Goal: Transaction & Acquisition: Purchase product/service

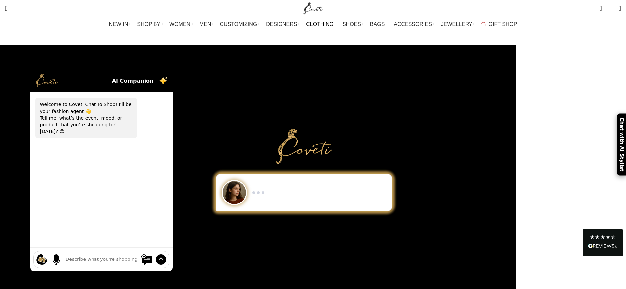
click at [318, 23] on span "CLOTHING" at bounding box center [320, 24] width 28 height 6
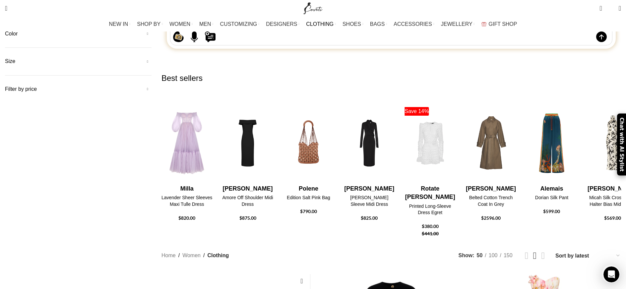
scroll to position [265, 0]
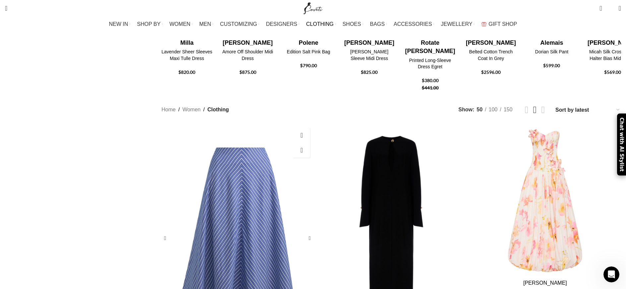
click at [263, 129] on div "The Knox Skirt in Navy Striped Cotton" at bounding box center [237, 239] width 51 height 228
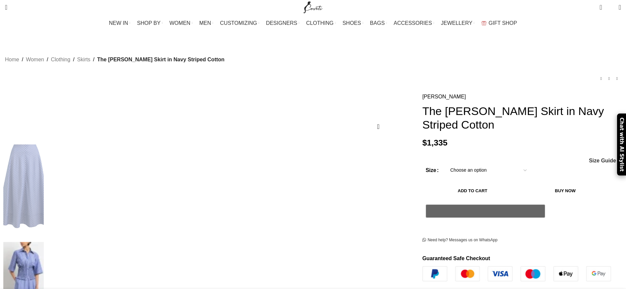
scroll to position [1, 0]
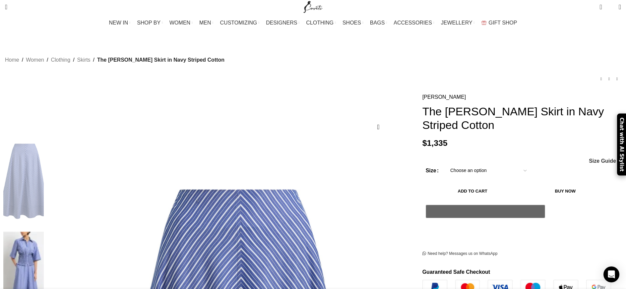
click at [44, 134] on img "1 / 3" at bounding box center [23, 181] width 40 height 94
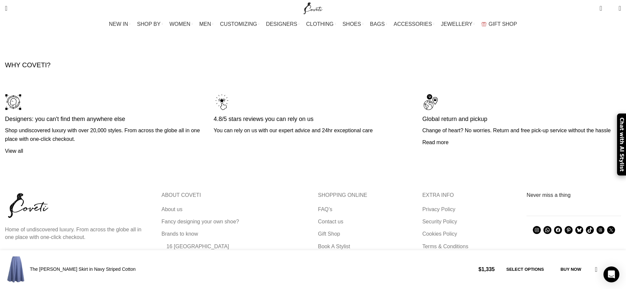
scroll to position [2220, 0]
